Goal: Browse casually: Explore the website without a specific task or goal

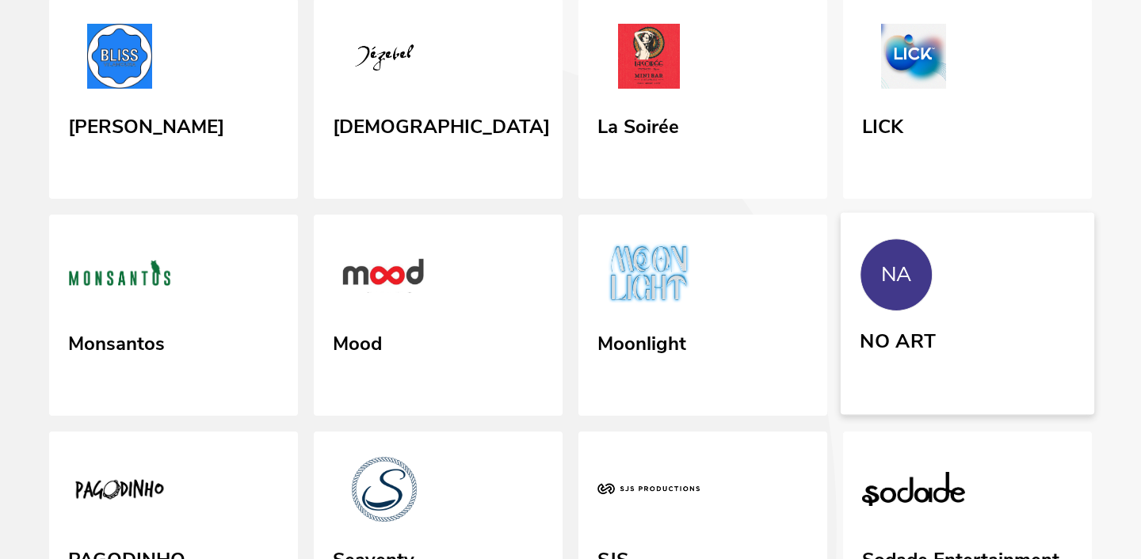
click at [947, 310] on link "NA NO ART" at bounding box center [968, 314] width 254 height 202
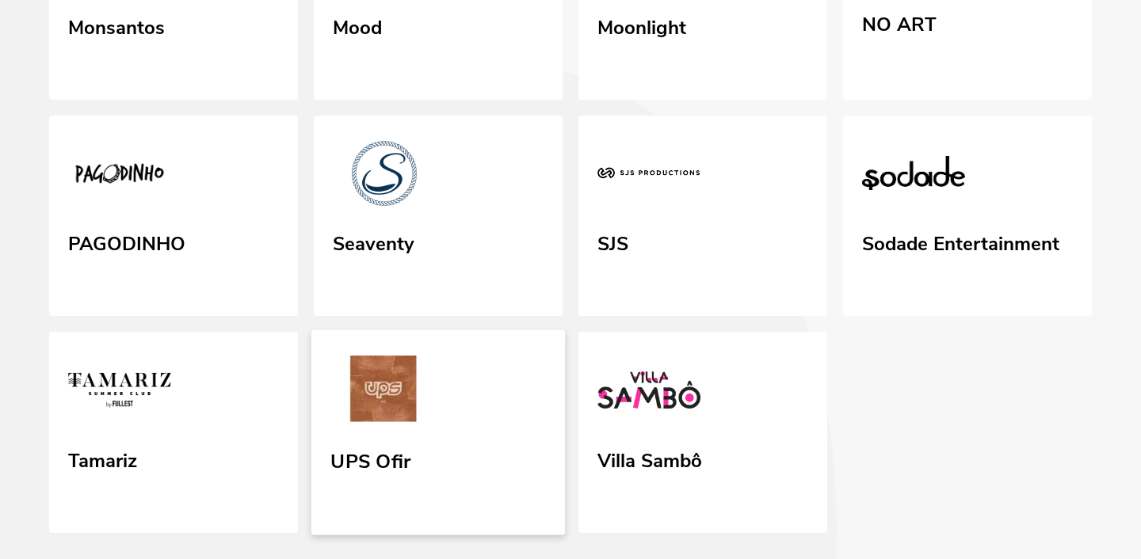
scroll to position [491, 0]
click at [623, 309] on link "SJS" at bounding box center [703, 214] width 254 height 205
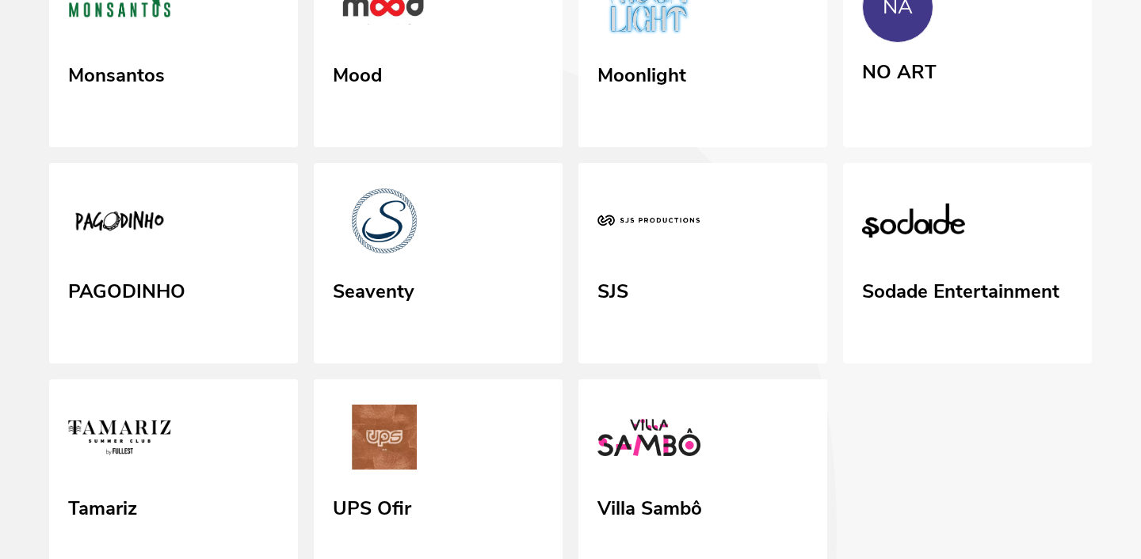
scroll to position [445, 0]
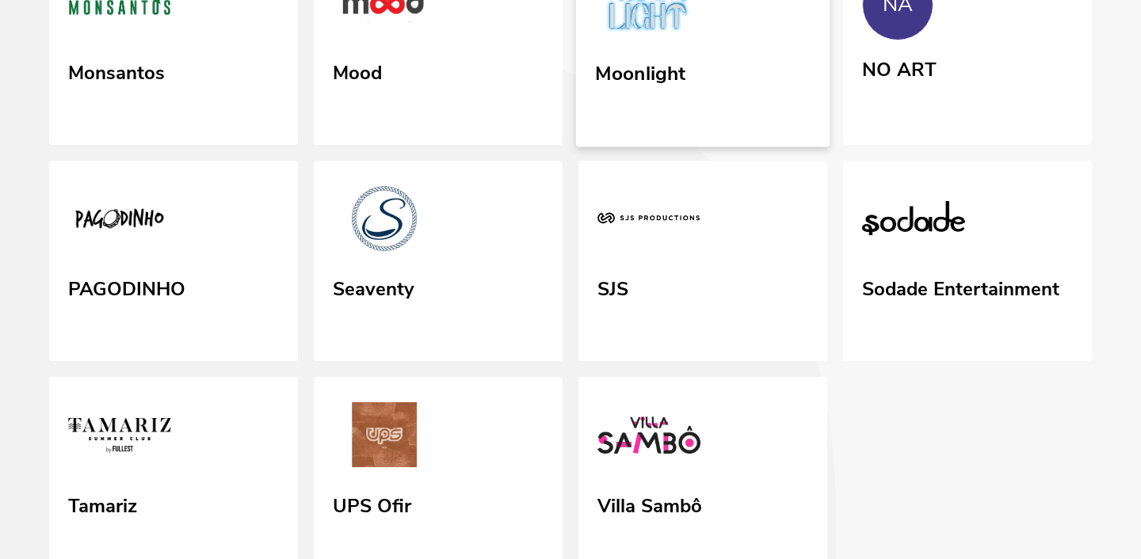
click at [734, 79] on link "Moonlight" at bounding box center [703, 44] width 254 height 205
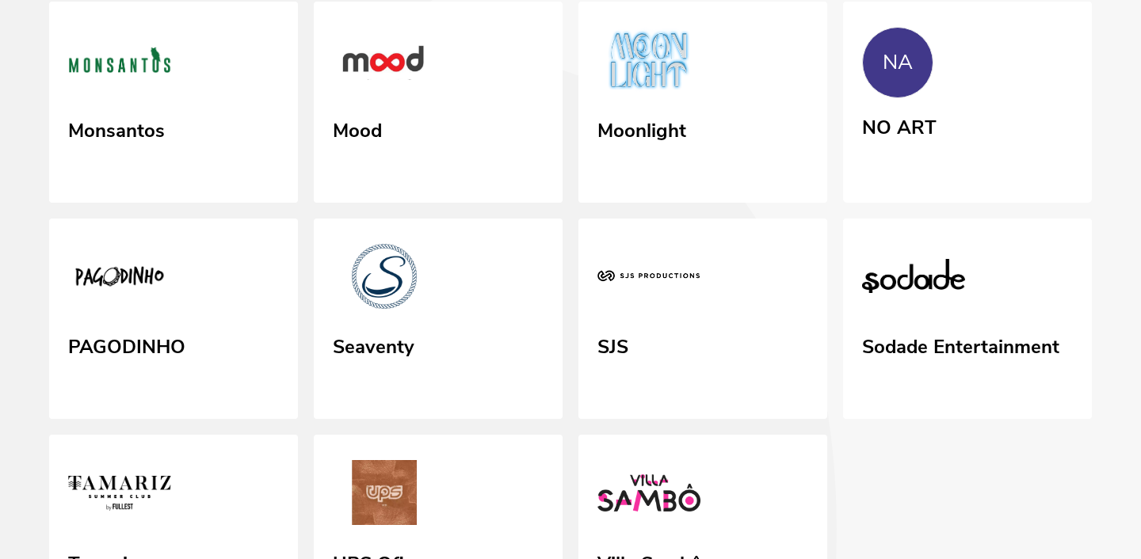
scroll to position [409, 0]
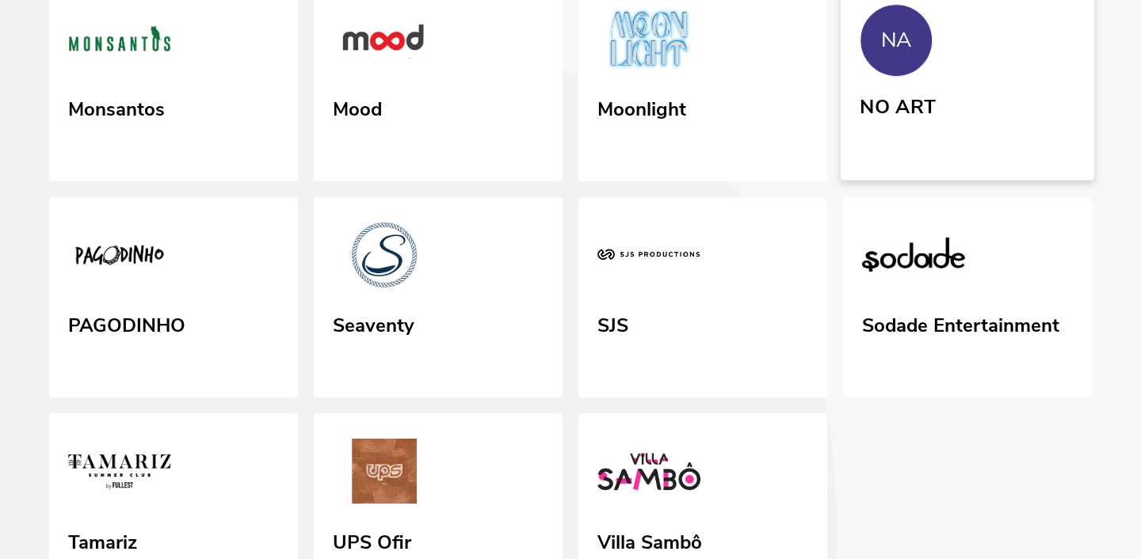
click at [950, 120] on link "NA NO ART" at bounding box center [968, 80] width 254 height 202
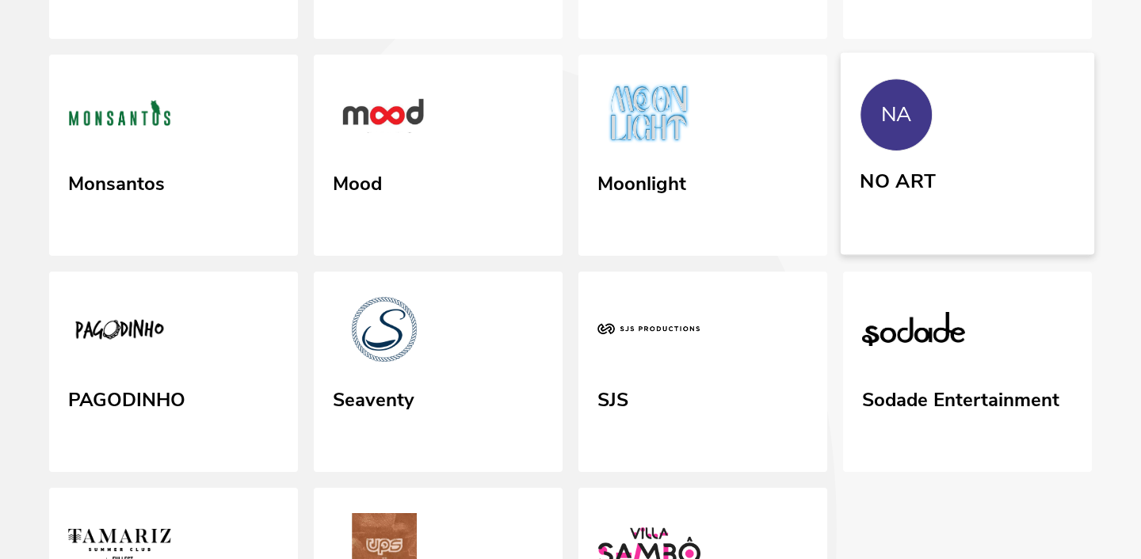
scroll to position [318, 0]
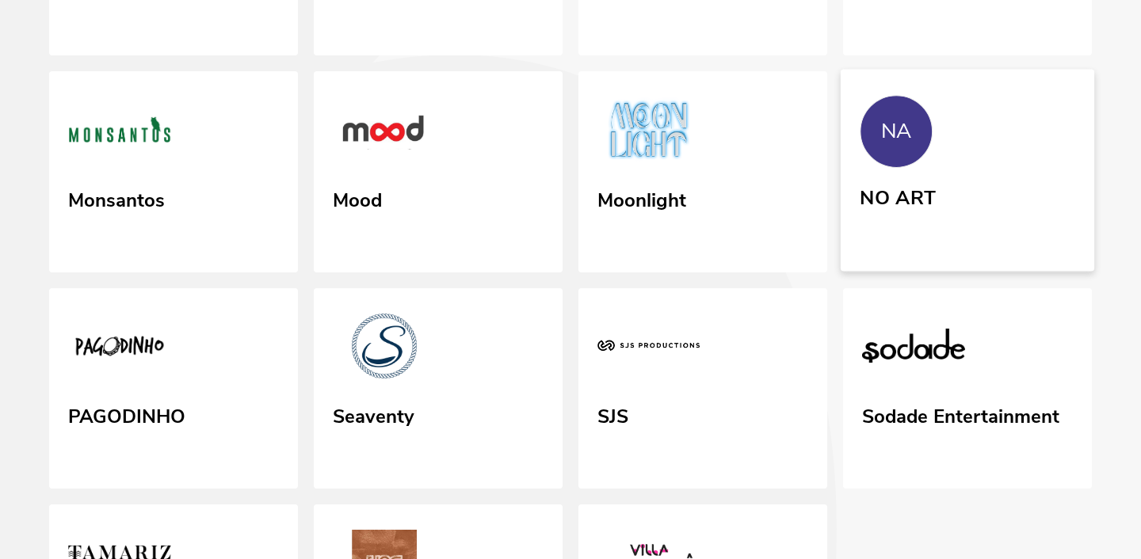
click at [922, 186] on div "NO ART" at bounding box center [898, 195] width 76 height 29
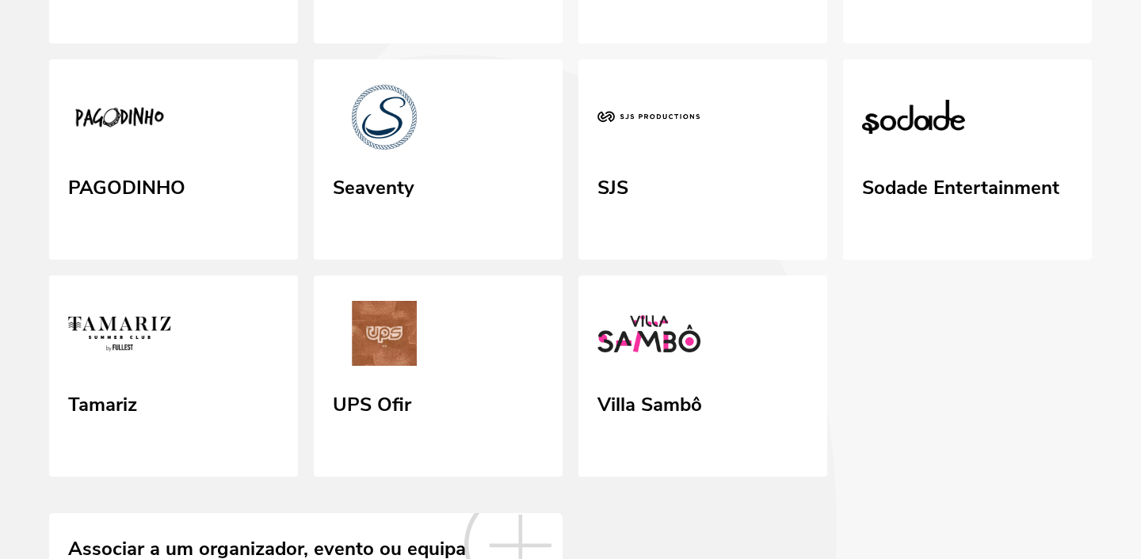
scroll to position [532, 0]
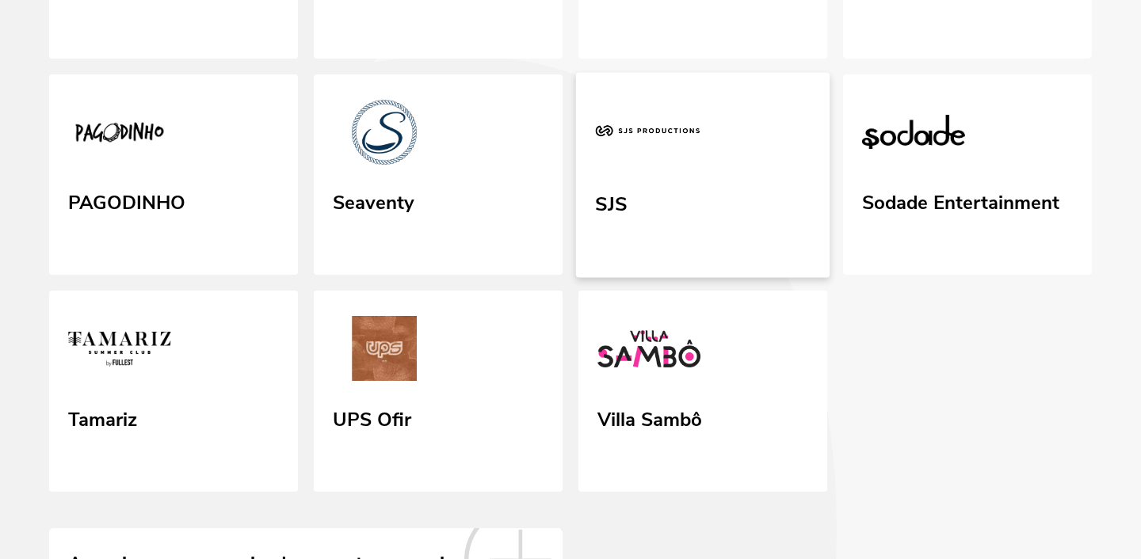
click at [701, 158] on link "SJS" at bounding box center [703, 174] width 254 height 205
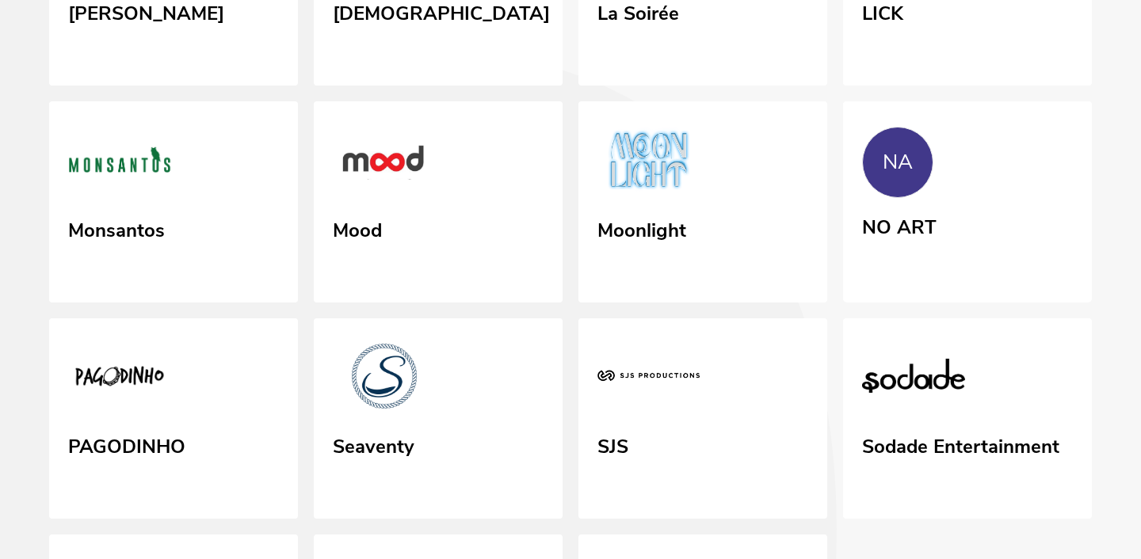
scroll to position [377, 0]
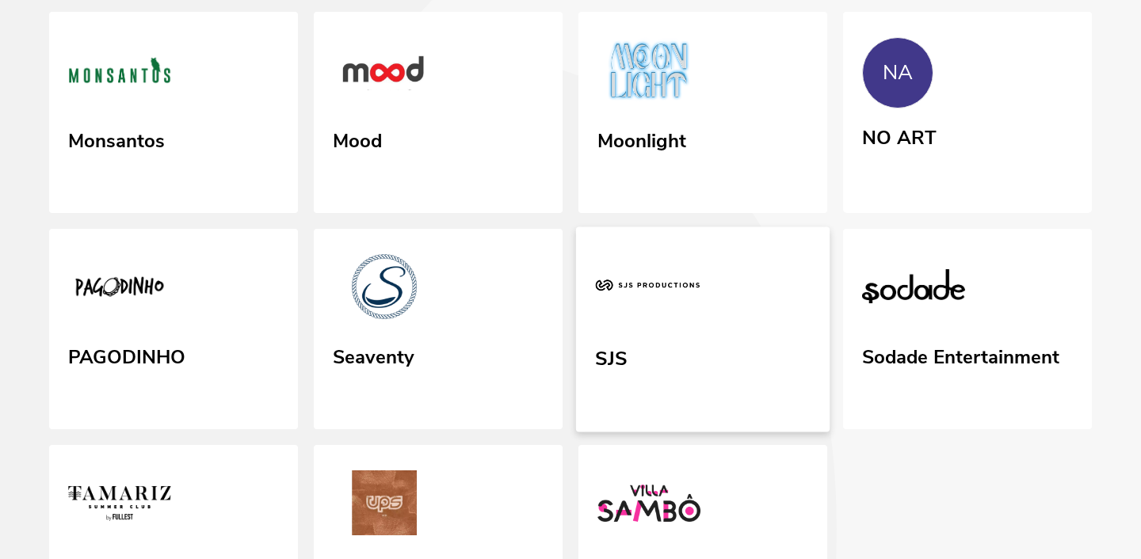
click at [682, 307] on img at bounding box center [647, 289] width 105 height 73
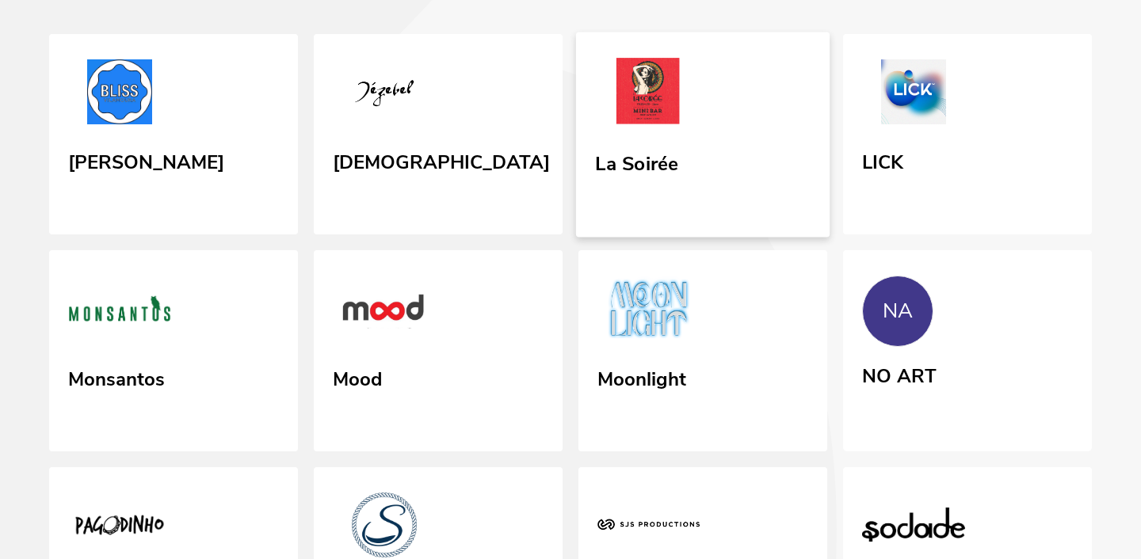
scroll to position [141, 0]
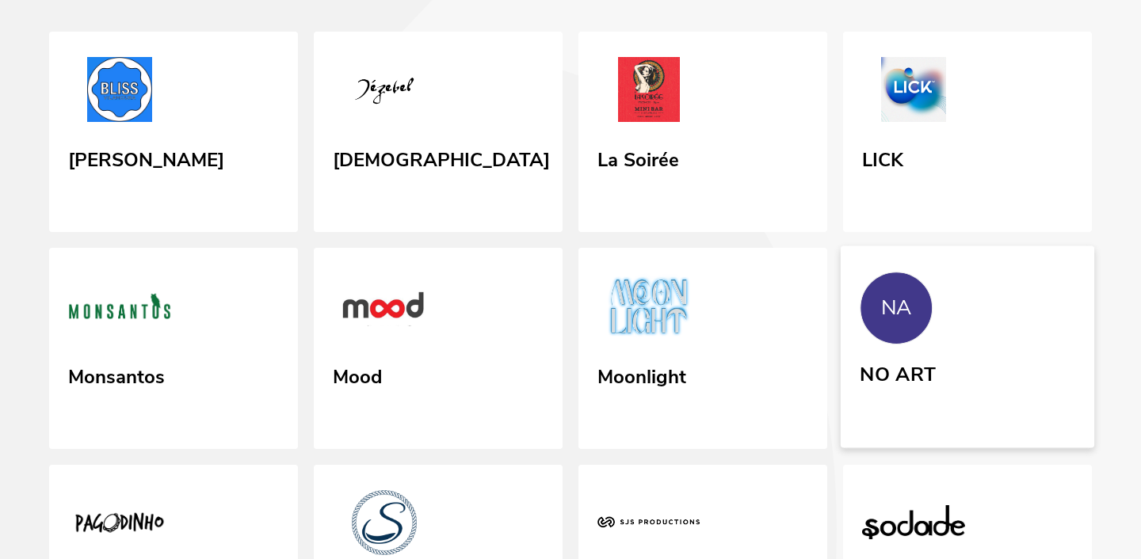
click at [941, 344] on link "NA NO ART" at bounding box center [968, 347] width 254 height 202
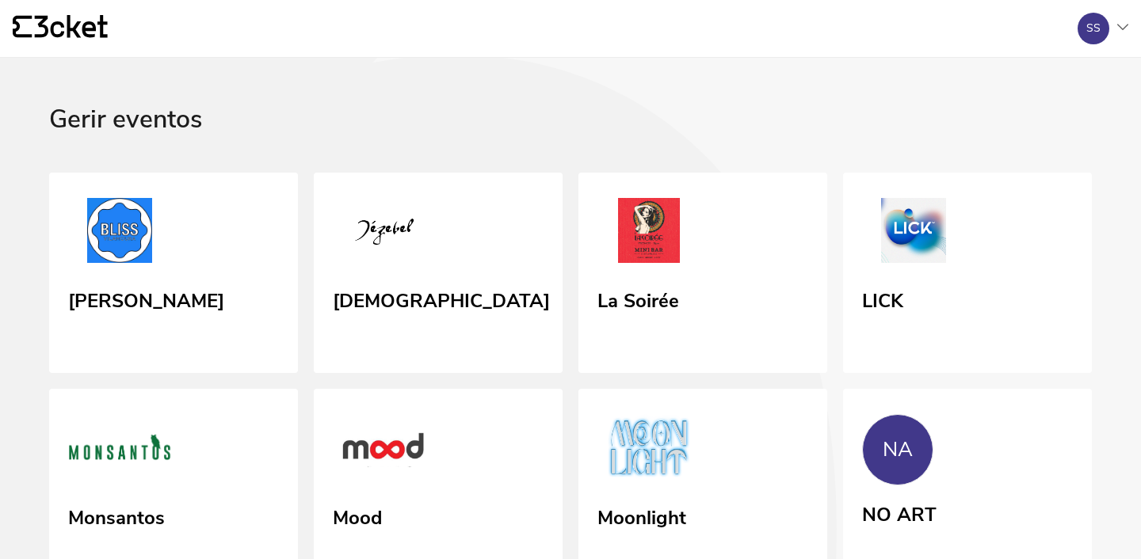
click at [1131, 29] on div "{' '} SS A minha conta Gerir eventos Sair" at bounding box center [570, 29] width 1141 height 58
click at [1121, 25] on icon at bounding box center [1122, 27] width 11 height 6
click at [1081, 80] on div "A minha conta" at bounding box center [1052, 77] width 142 height 38
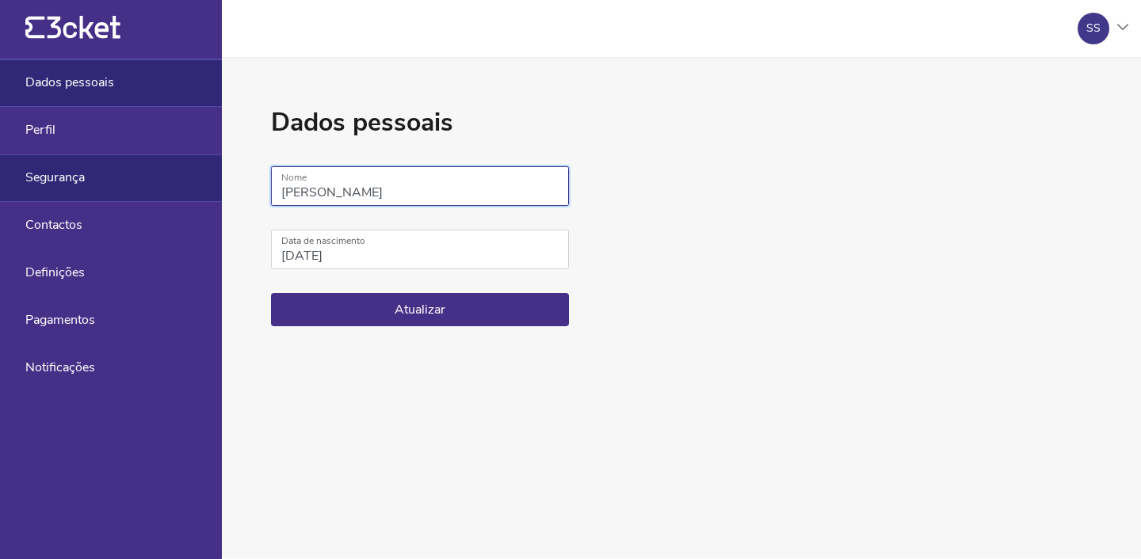
drag, startPoint x: 372, startPoint y: 190, endPoint x: 197, endPoint y: 189, distance: 174.3
click at [198, 189] on main "{' '} SS A minha conta Gerir eventos Sair {' '} Dados pessoais Perfil Segurança…" at bounding box center [570, 279] width 1141 height 559
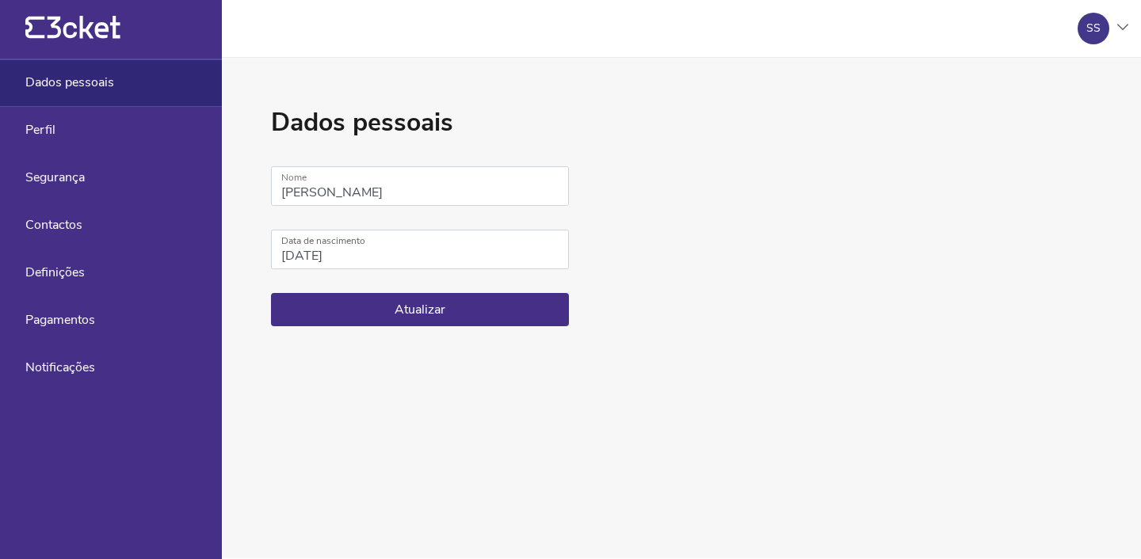
click at [732, 139] on div "Dados pessoais Sandro Santos Nome 07/06/1986 Data de nascimento Atualizar" at bounding box center [681, 308] width 919 height 501
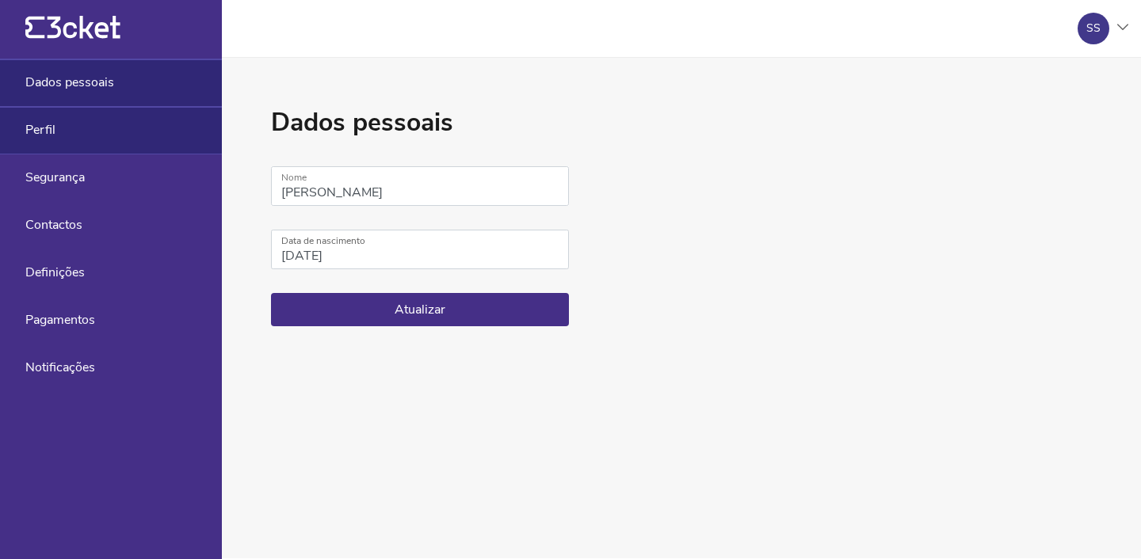
click at [106, 123] on div "Perfil" at bounding box center [111, 131] width 222 height 48
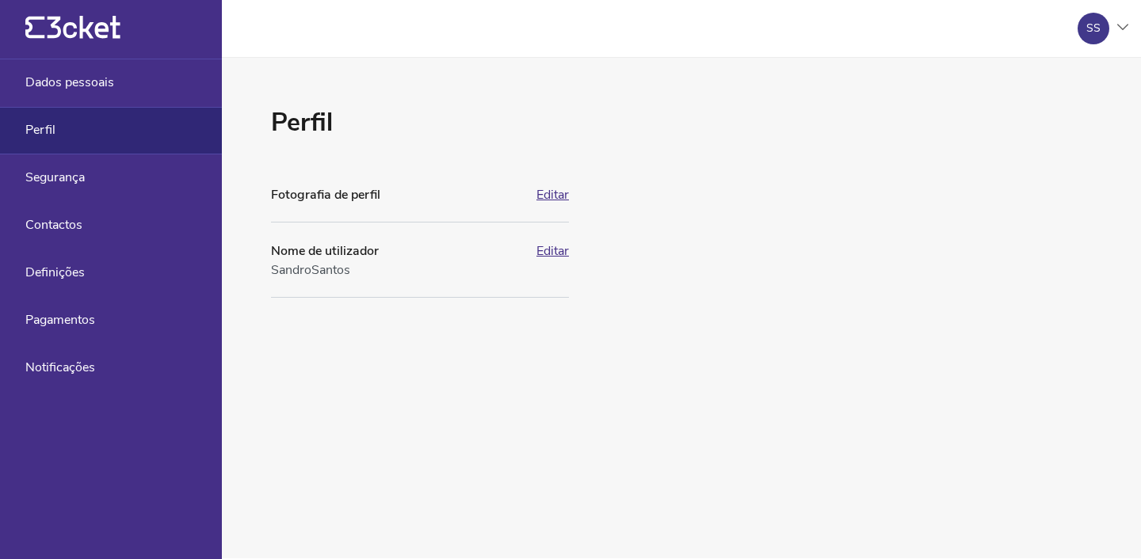
click at [552, 248] on button "Editar" at bounding box center [552, 251] width 32 height 14
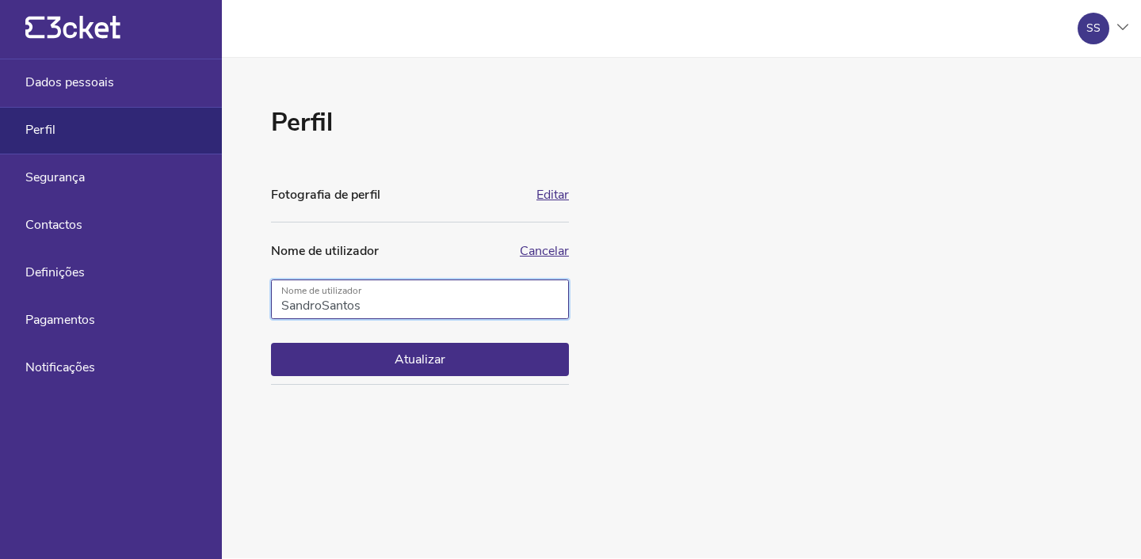
drag, startPoint x: 383, startPoint y: 306, endPoint x: 242, endPoint y: 306, distance: 141.0
click at [242, 306] on div "Perfil Fotografia de perfil Editar SS Apenas ficheiros .jpeg, .jpg, .png, .gif …" at bounding box center [681, 308] width 919 height 501
type input "S"
type input "SJS"
click at [425, 358] on button "Atualizar" at bounding box center [420, 359] width 298 height 33
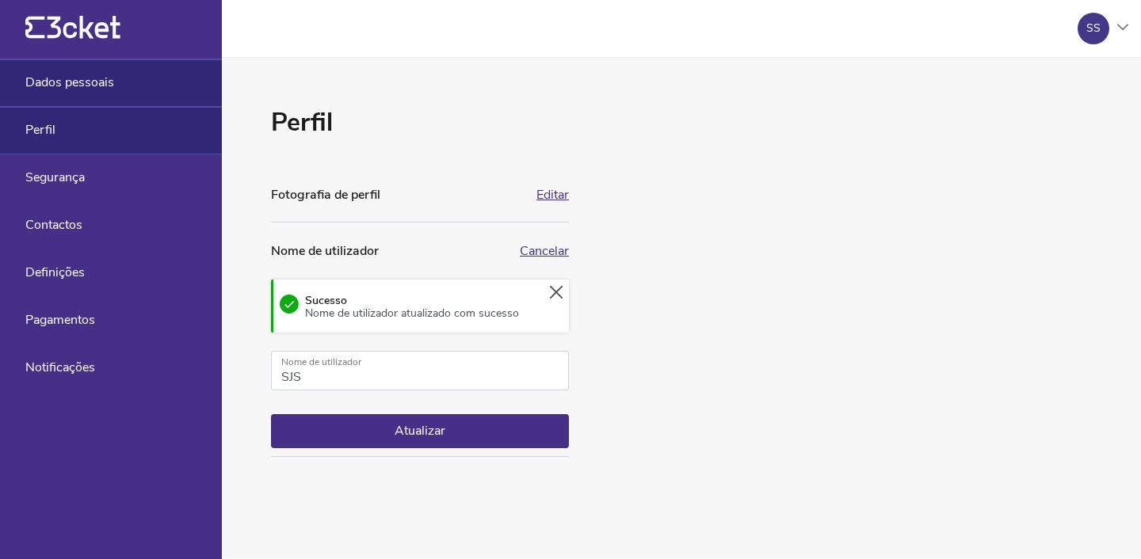
click at [121, 74] on div "Dados pessoais" at bounding box center [111, 83] width 222 height 48
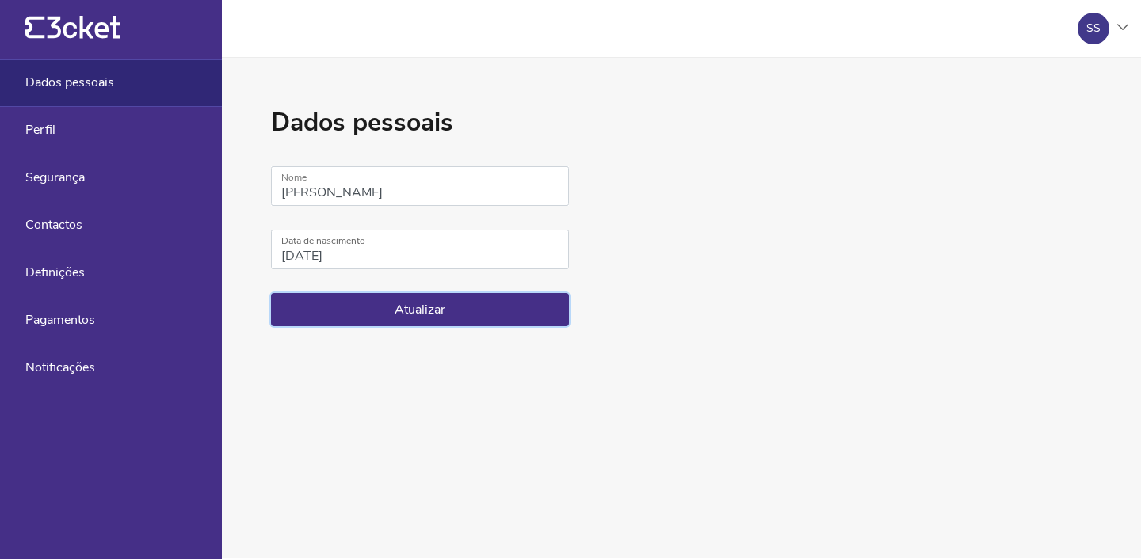
click at [399, 316] on button "Atualizar" at bounding box center [420, 309] width 298 height 33
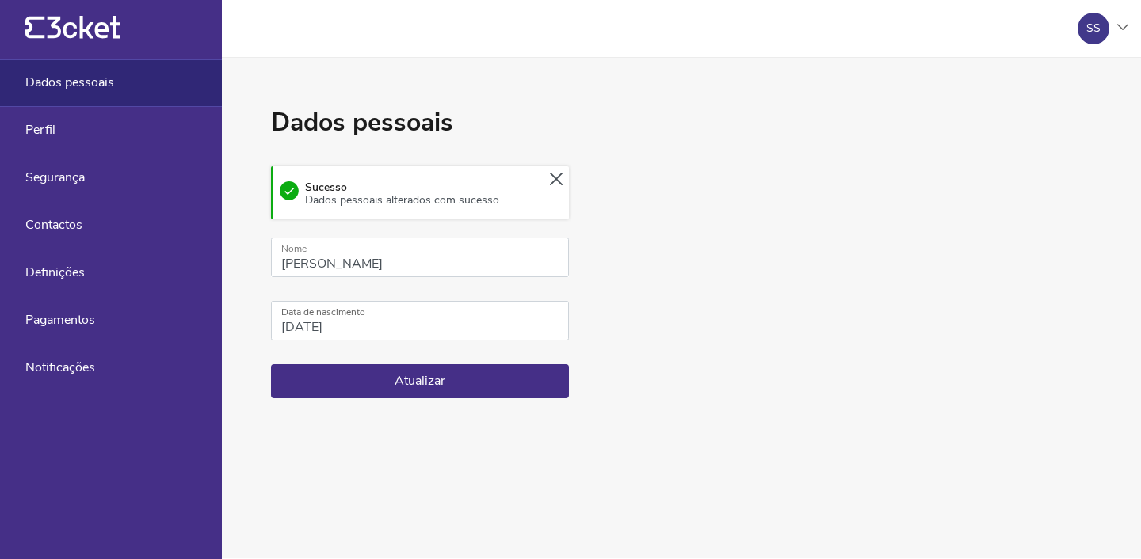
click at [1124, 32] on div at bounding box center [1122, 29] width 11 height 10
click at [1049, 118] on div "Gerir eventos" at bounding box center [1052, 115] width 142 height 38
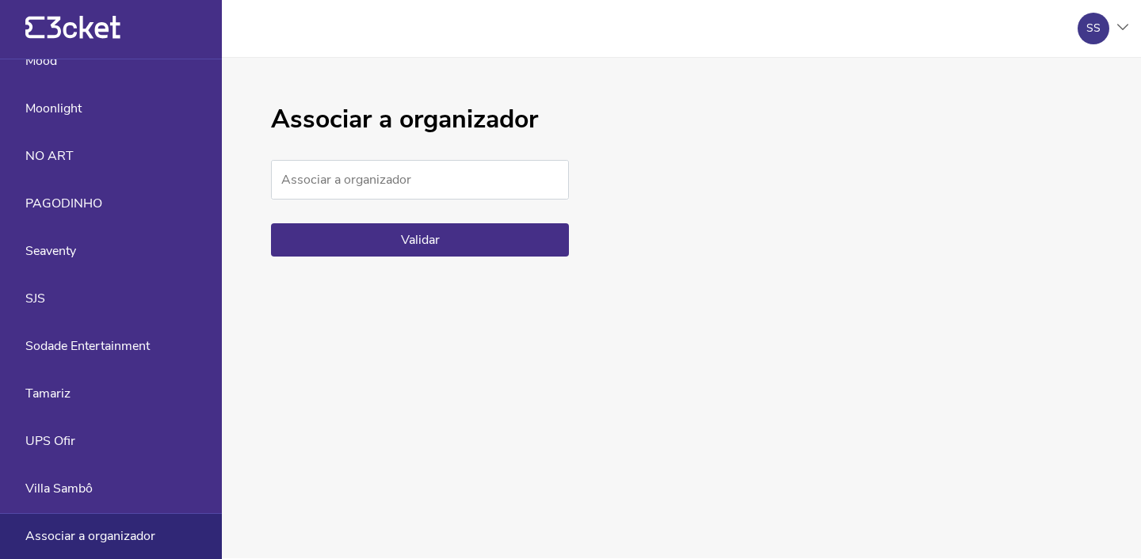
scroll to position [141, 0]
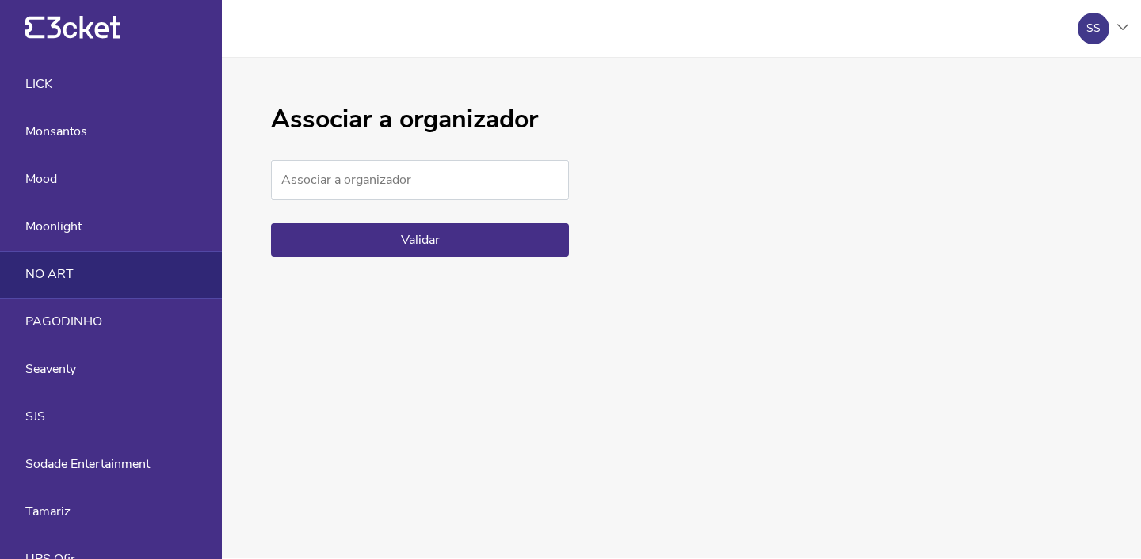
click at [71, 288] on div "NO ART" at bounding box center [111, 275] width 222 height 48
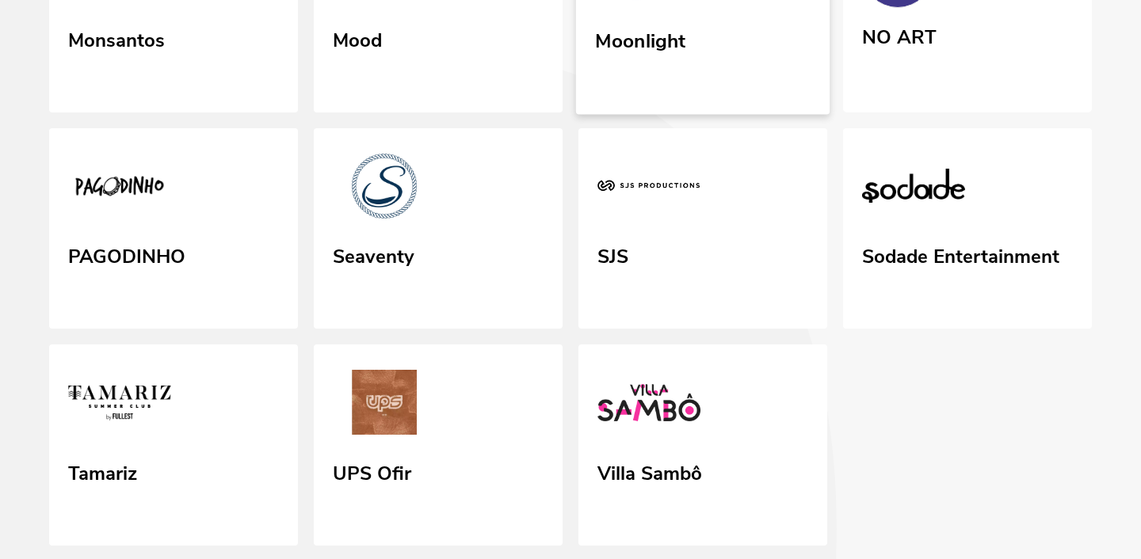
scroll to position [484, 0]
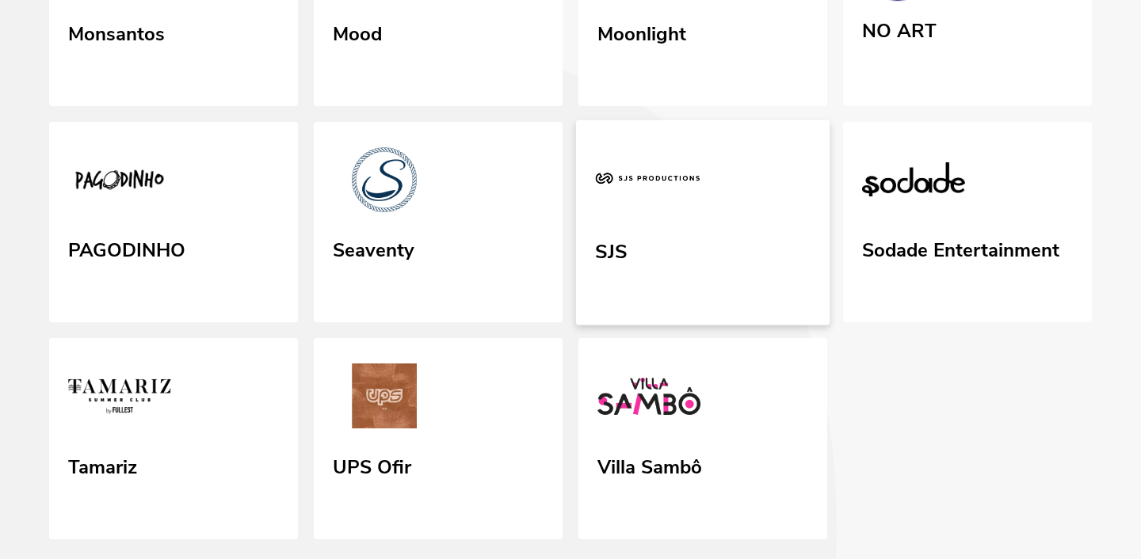
click at [693, 222] on link "SJS" at bounding box center [703, 222] width 254 height 205
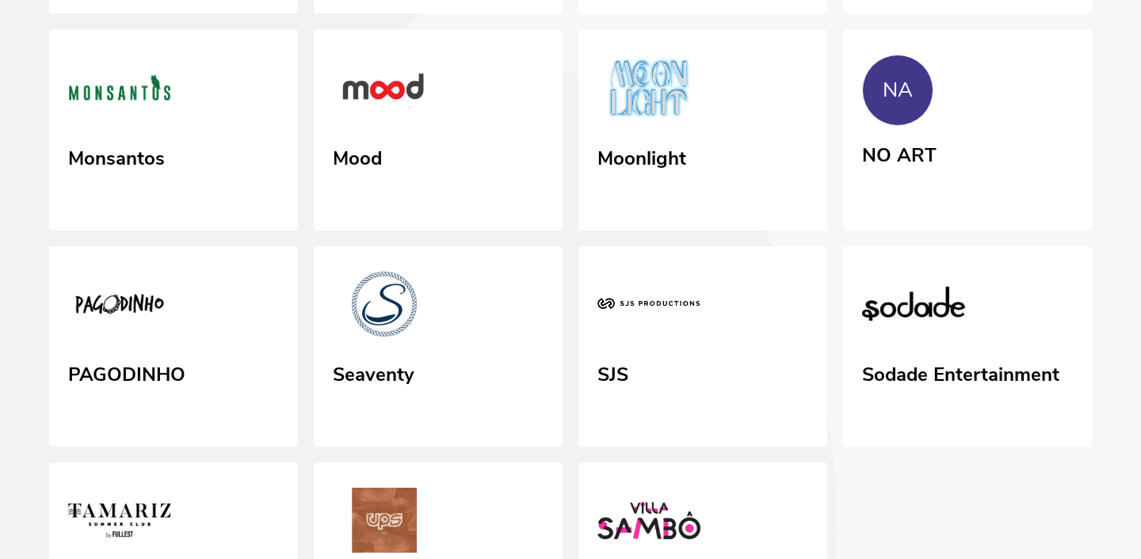
scroll to position [361, 0]
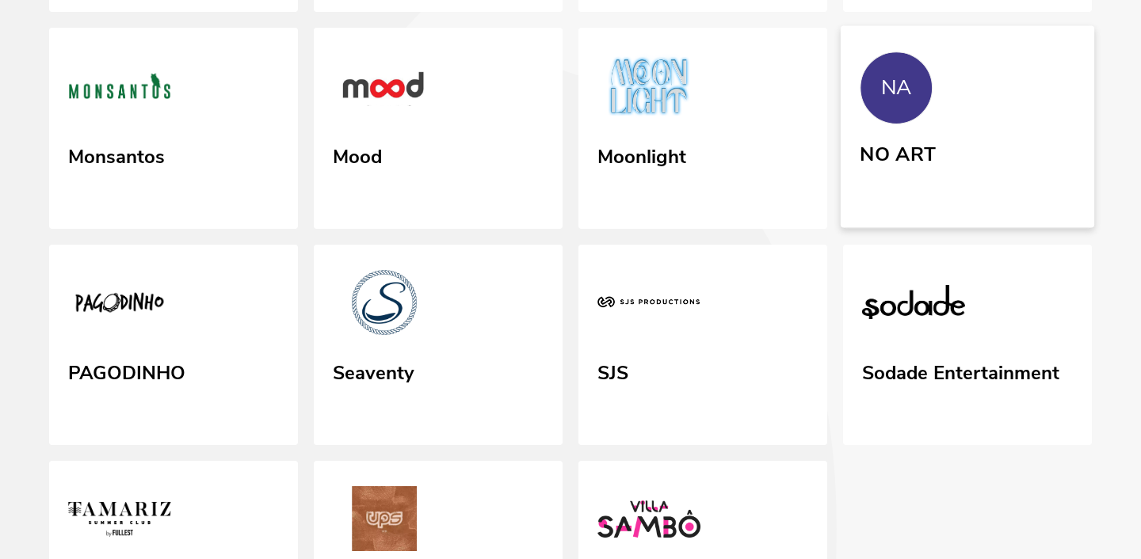
click at [928, 159] on div "NO ART" at bounding box center [898, 152] width 76 height 29
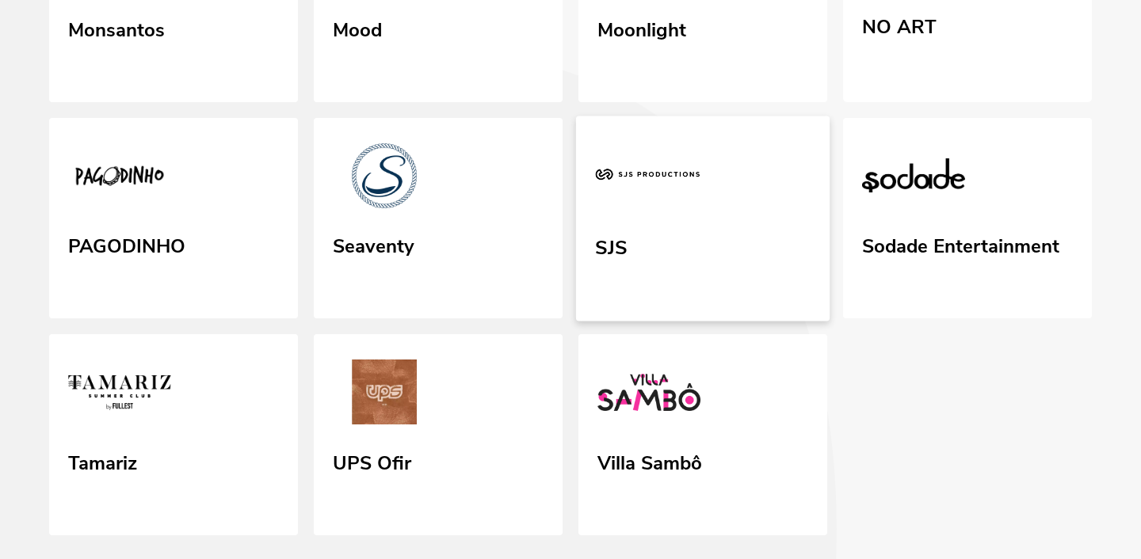
scroll to position [484, 0]
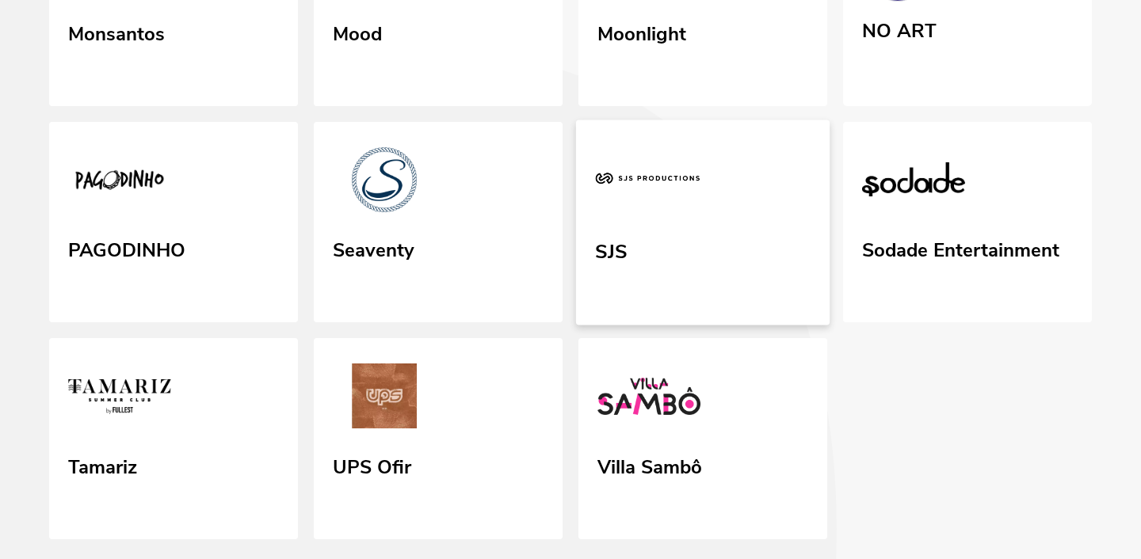
click at [679, 243] on link "SJS" at bounding box center [703, 222] width 254 height 205
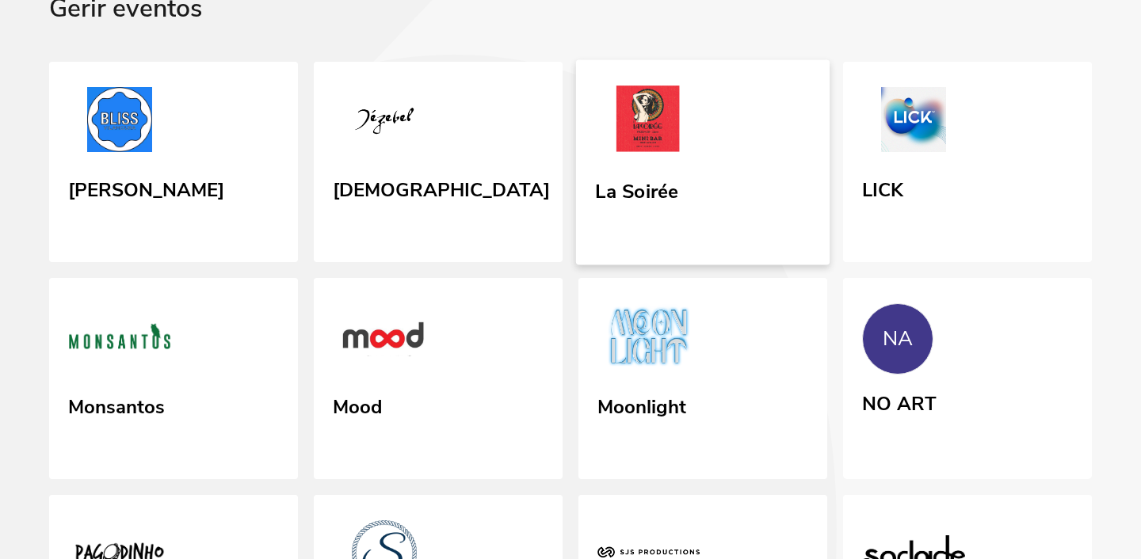
scroll to position [19, 0]
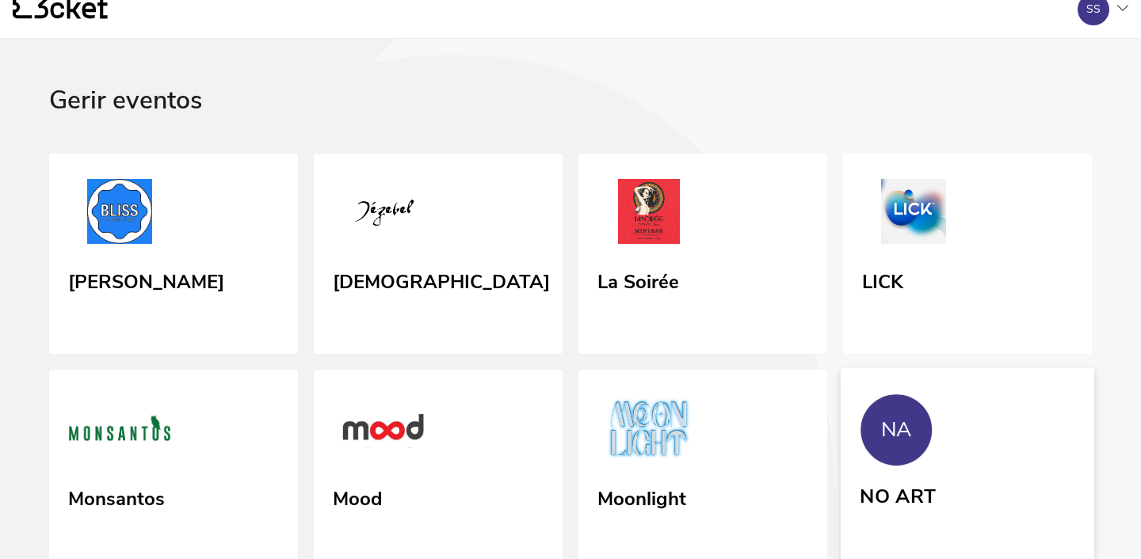
click at [989, 433] on link "NA NO ART" at bounding box center [968, 469] width 254 height 202
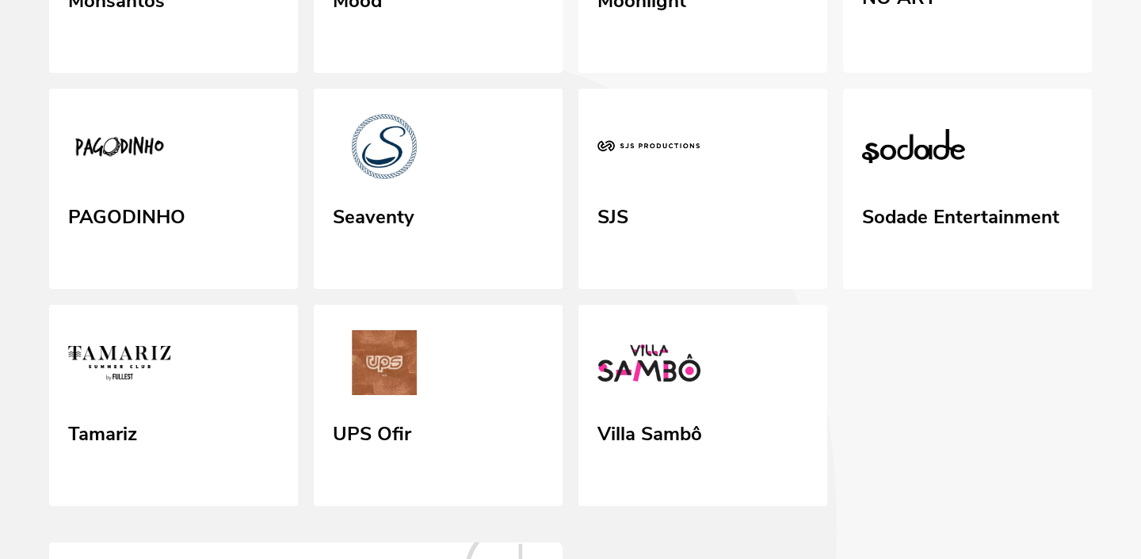
scroll to position [539, 0]
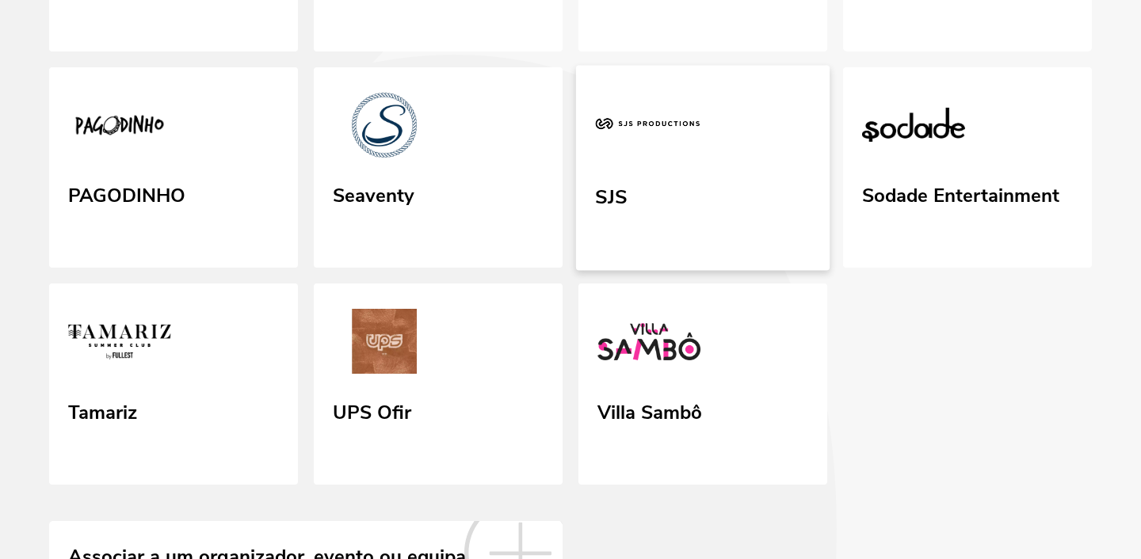
click at [673, 198] on link "SJS" at bounding box center [703, 167] width 254 height 205
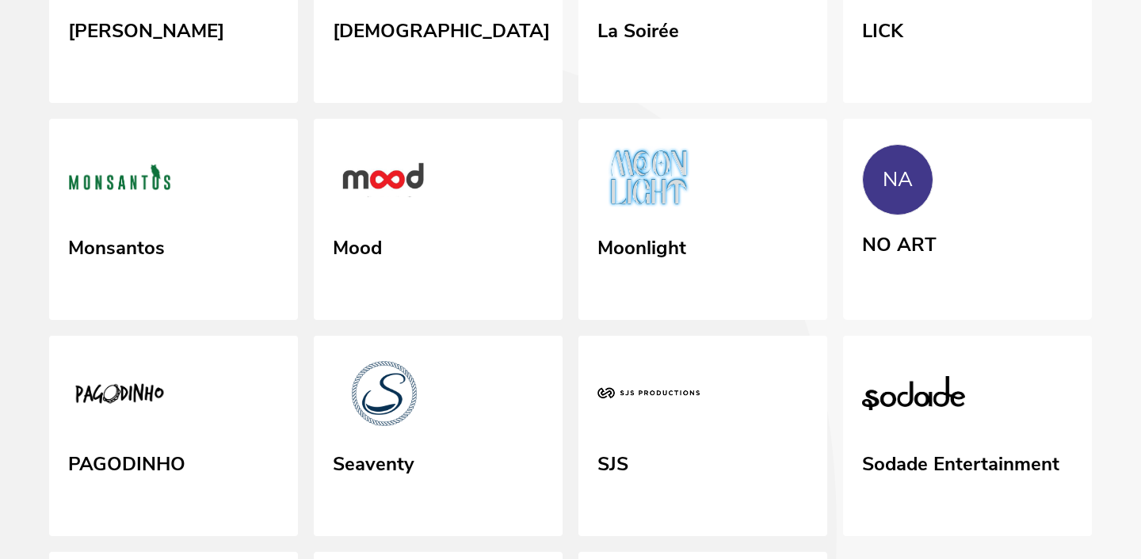
scroll to position [360, 0]
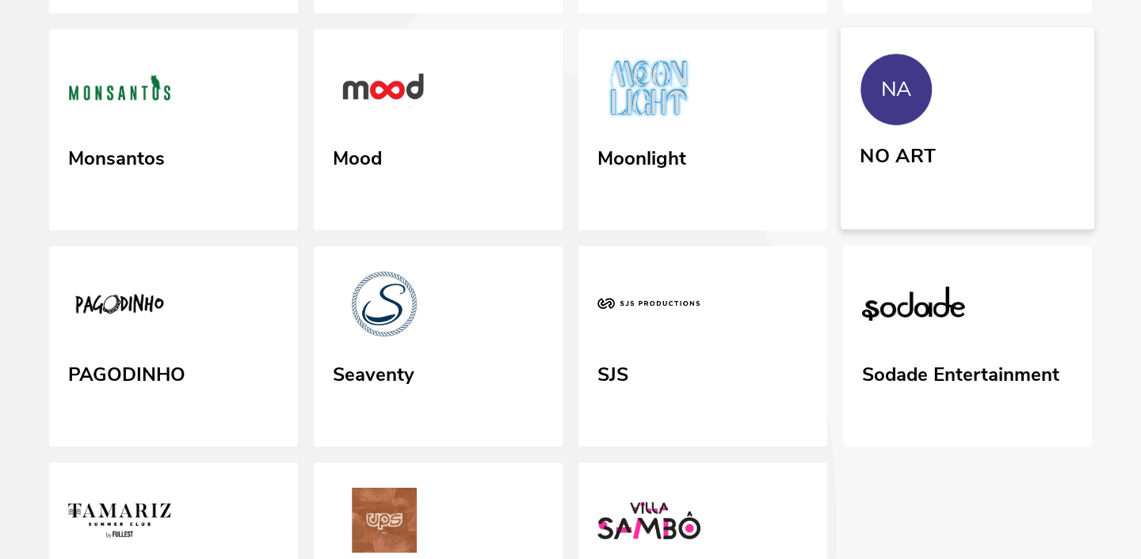
click at [931, 185] on div "NO ART" at bounding box center [898, 171] width 76 height 65
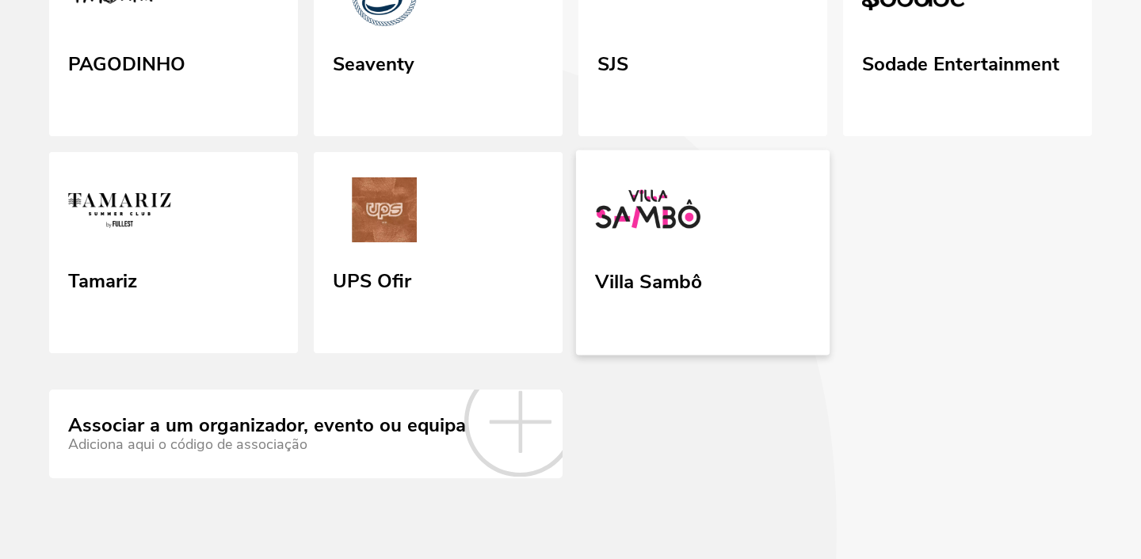
click at [705, 275] on link "Villa Sambô" at bounding box center [703, 253] width 254 height 205
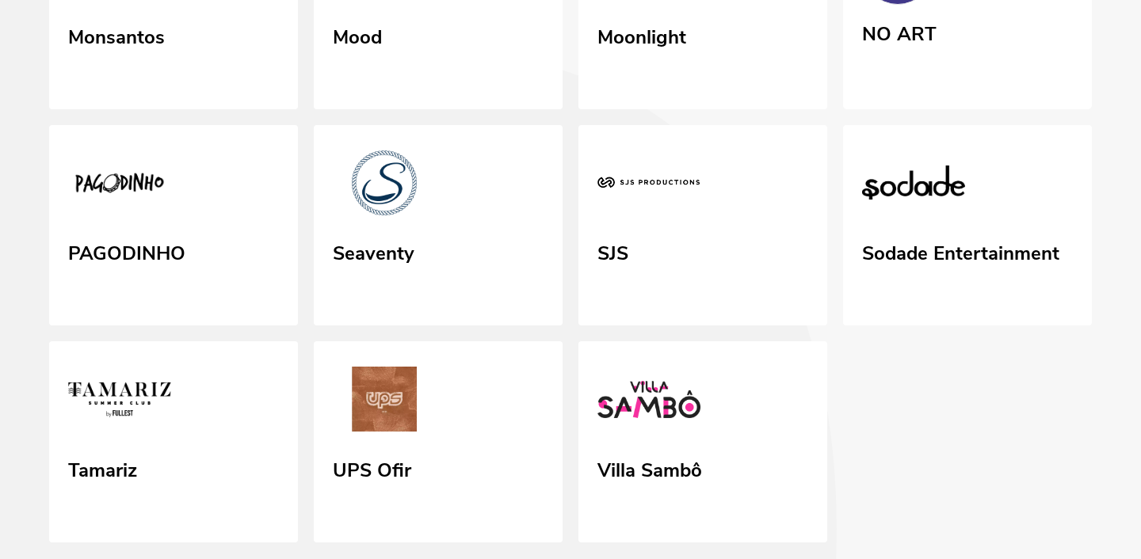
scroll to position [495, 0]
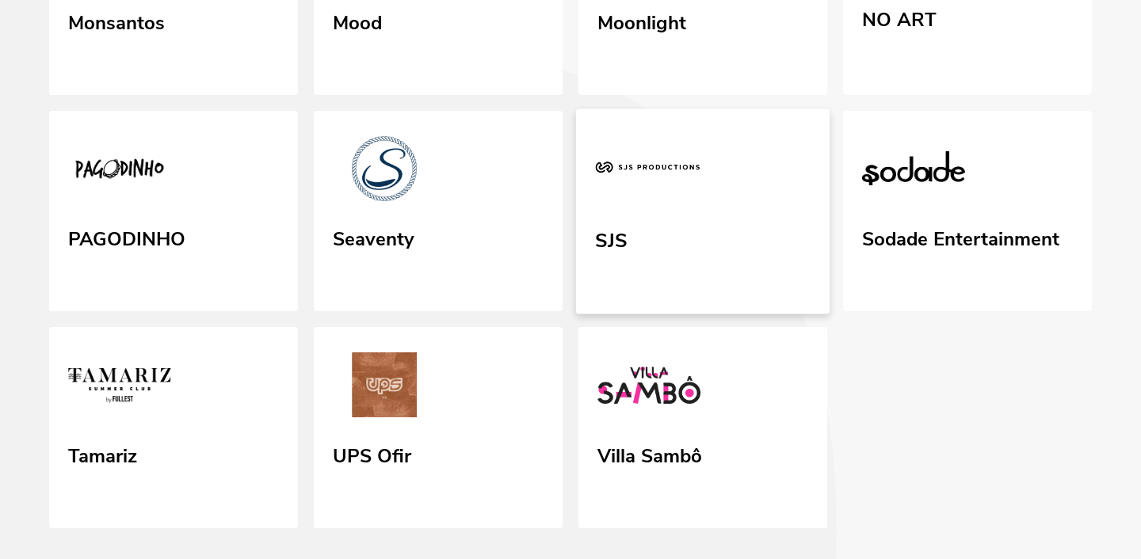
click at [688, 227] on link "SJS" at bounding box center [703, 211] width 254 height 205
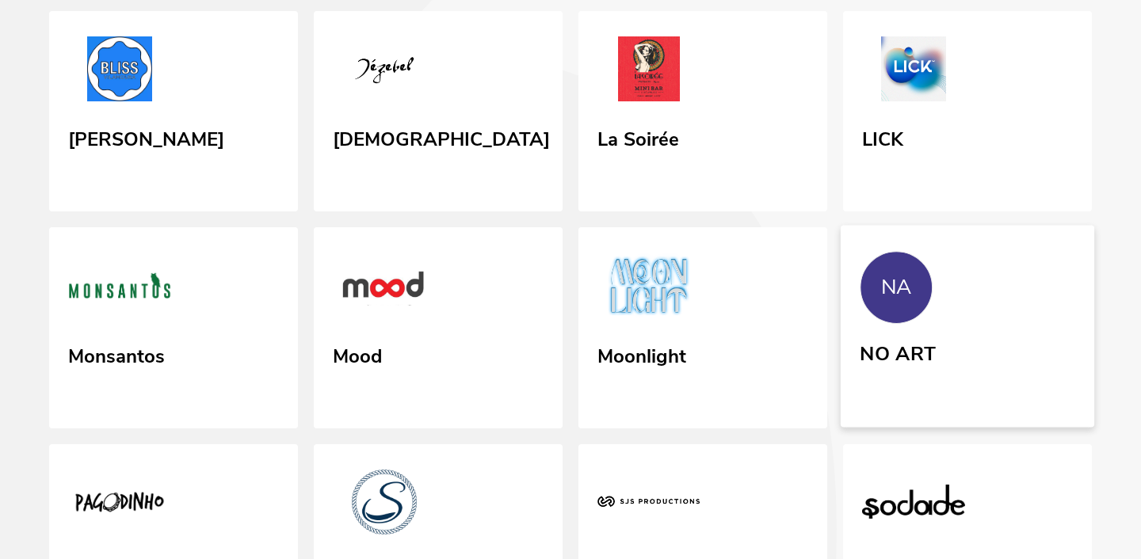
click at [955, 311] on link "NA NO ART" at bounding box center [968, 327] width 254 height 202
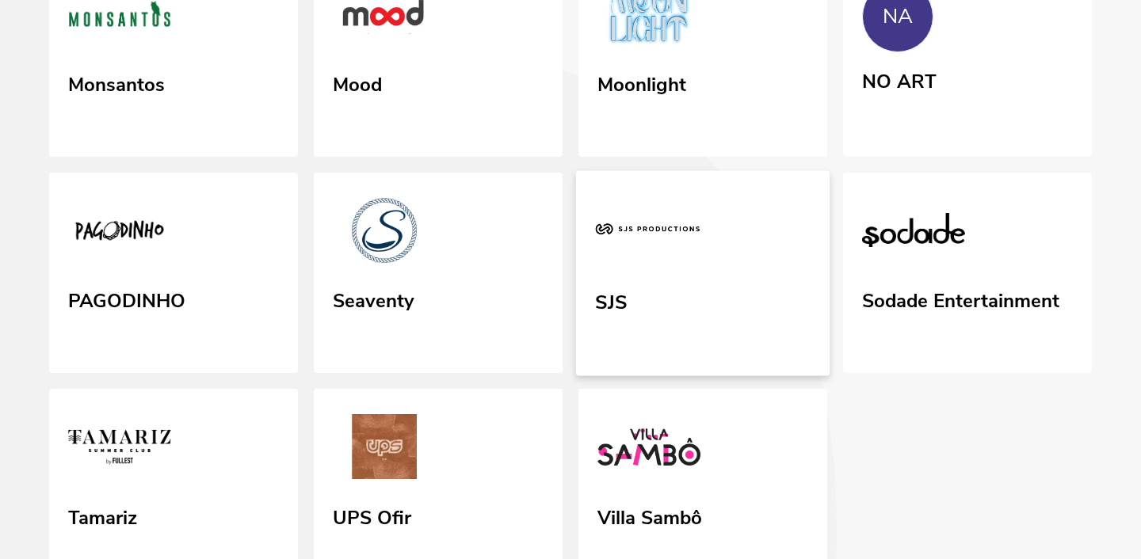
click at [673, 294] on link "SJS" at bounding box center [703, 272] width 254 height 205
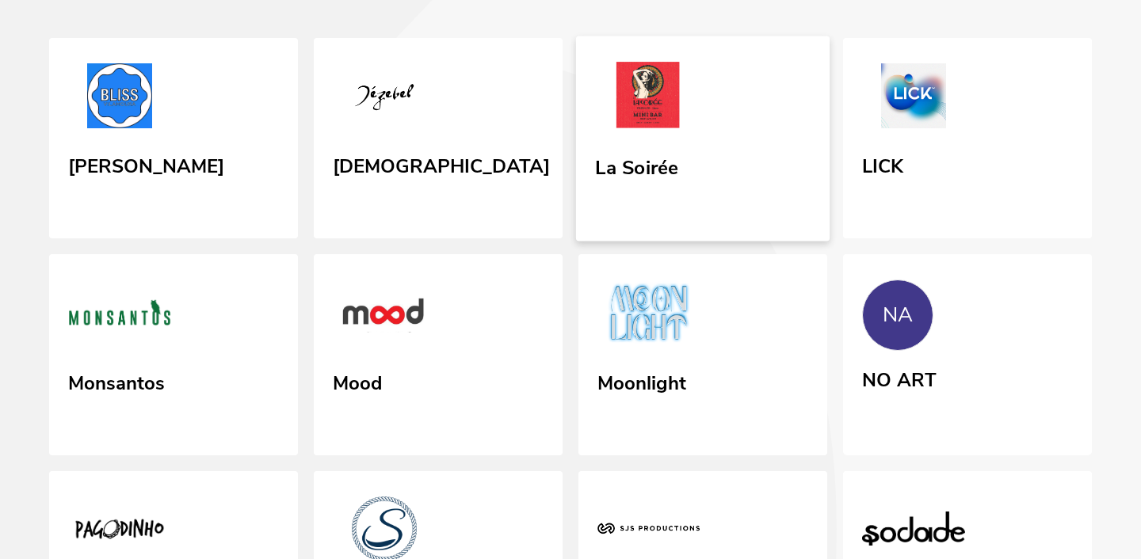
scroll to position [230, 0]
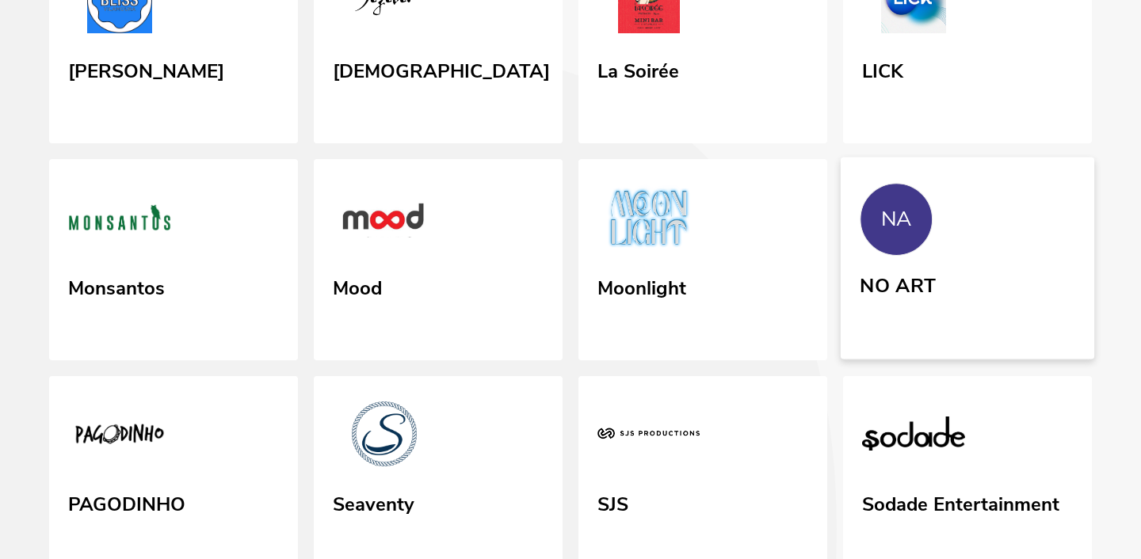
click at [990, 277] on link "NA NO ART" at bounding box center [968, 259] width 254 height 202
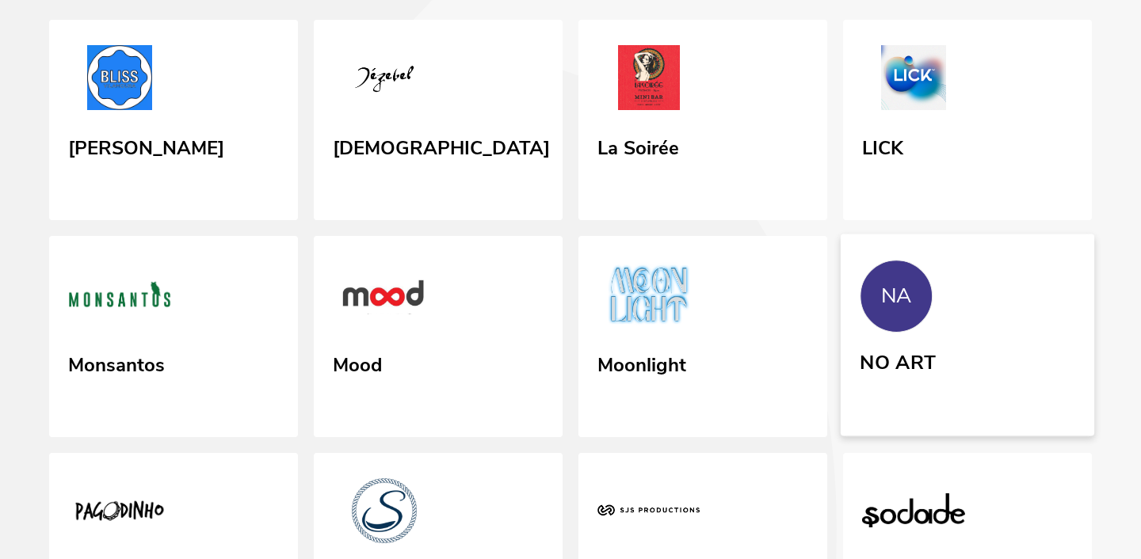
scroll to position [147, 0]
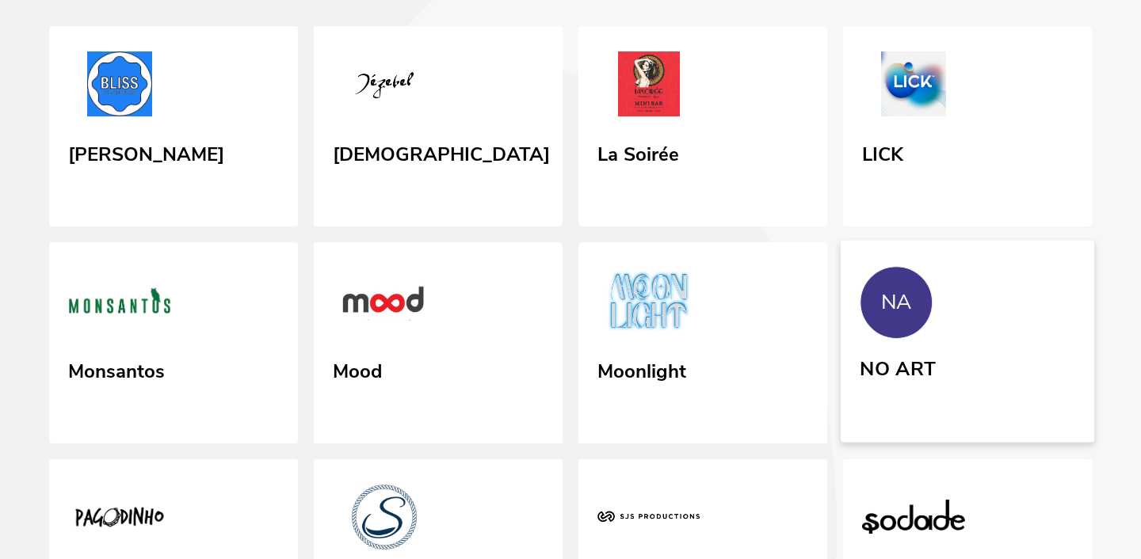
click at [975, 353] on link "NA NO ART" at bounding box center [968, 342] width 254 height 202
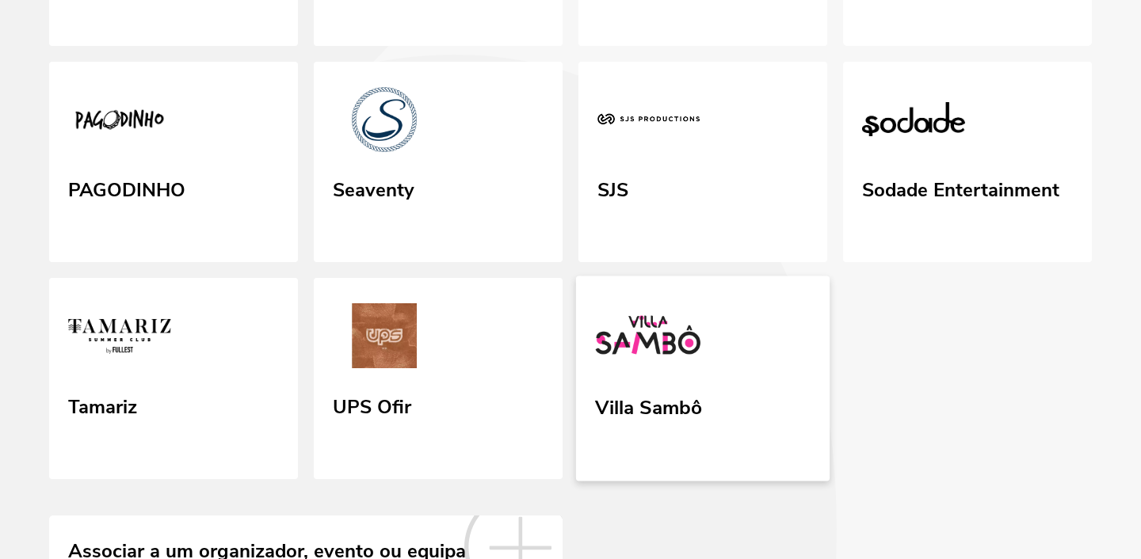
scroll to position [521, 0]
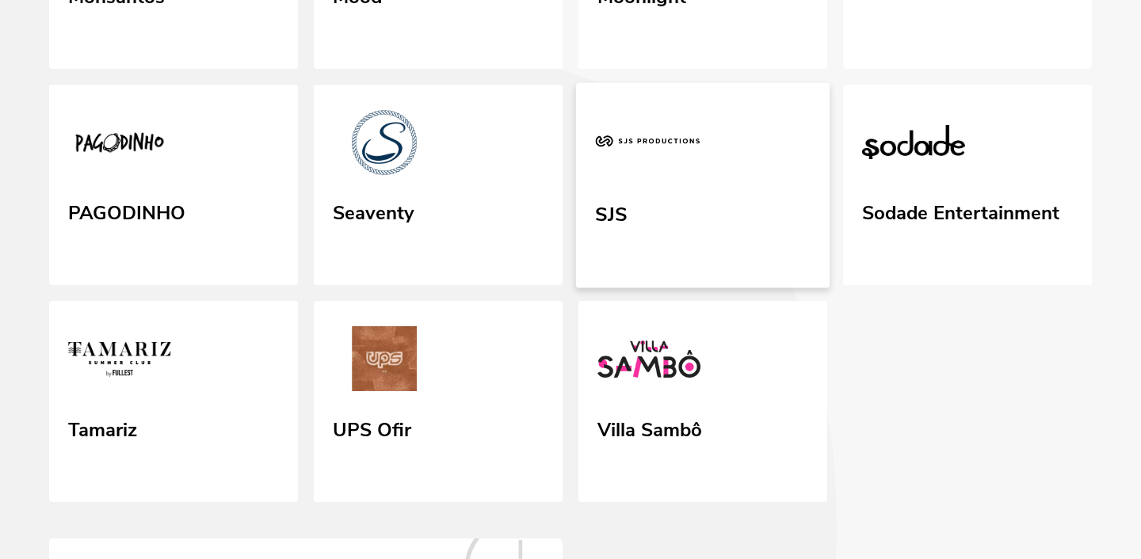
click at [669, 219] on link "SJS" at bounding box center [703, 184] width 254 height 205
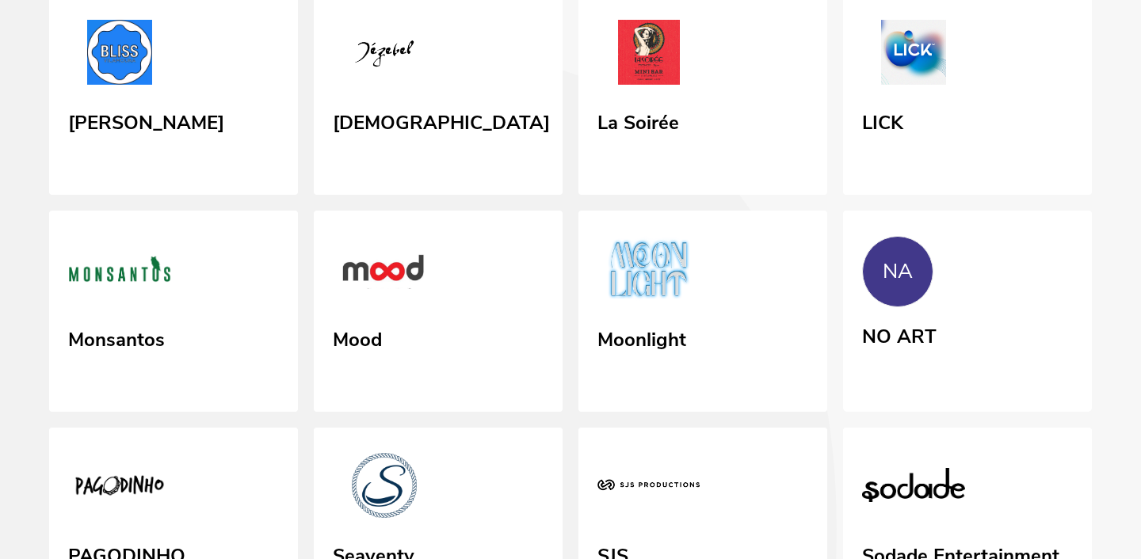
scroll to position [670, 0]
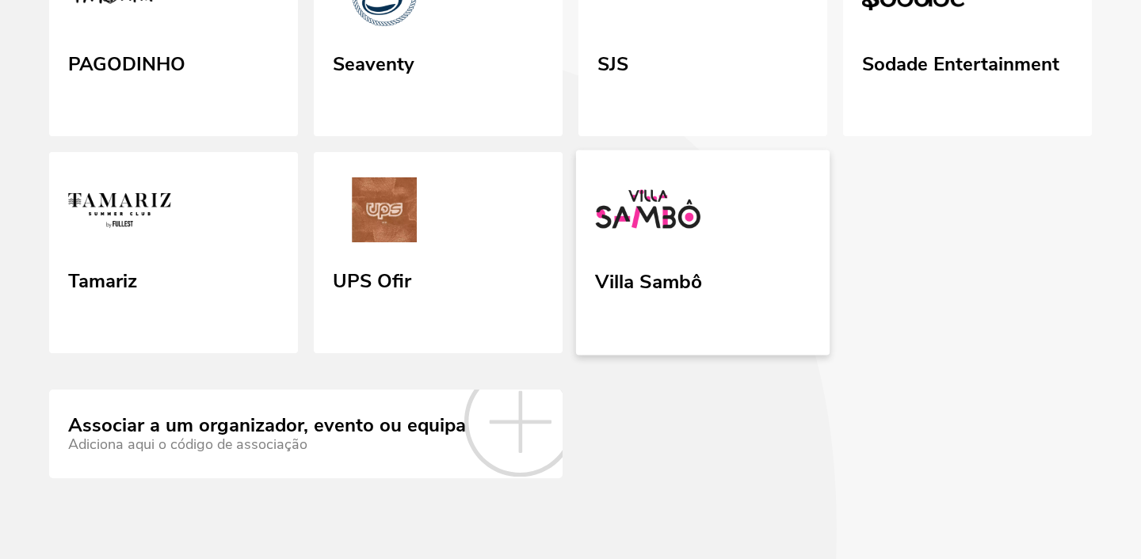
click at [676, 265] on div "Villa Sambô" at bounding box center [648, 279] width 107 height 29
